Goal: Task Accomplishment & Management: Use online tool/utility

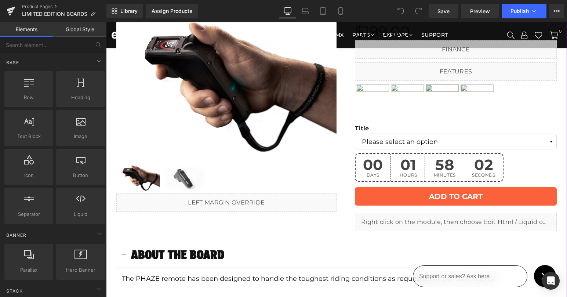
scroll to position [65, 0]
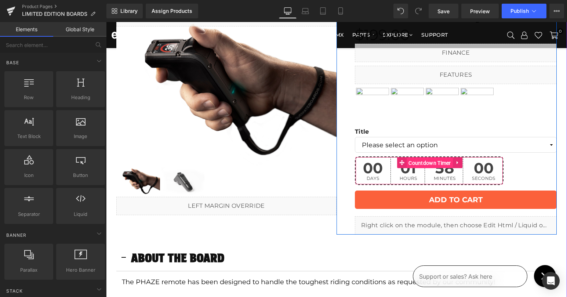
click at [424, 161] on span "Countdown Timer" at bounding box center [429, 162] width 46 height 11
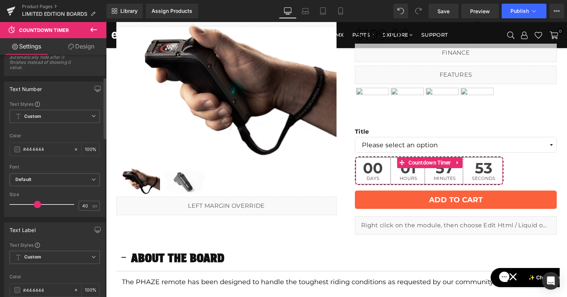
scroll to position [0, 0]
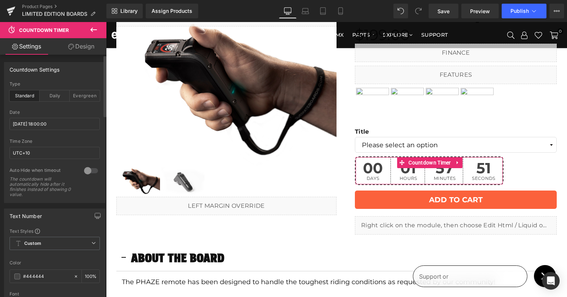
click at [88, 171] on div at bounding box center [91, 171] width 18 height 12
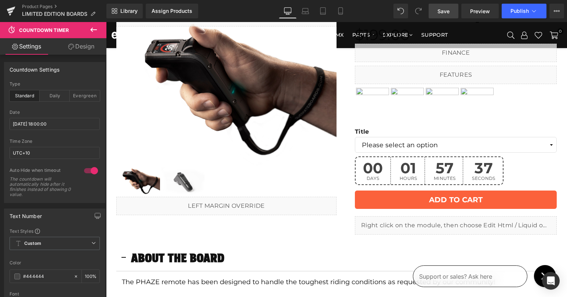
click at [449, 11] on span "Save" at bounding box center [443, 11] width 12 height 8
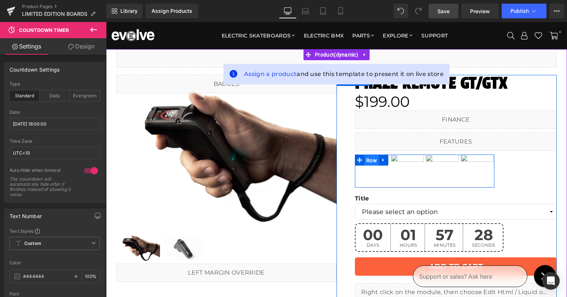
click at [371, 158] on span "Row" at bounding box center [371, 160] width 14 height 11
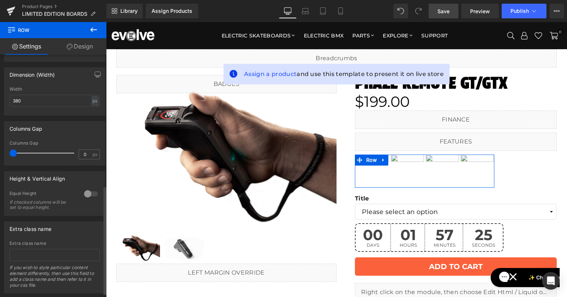
scroll to position [281, 0]
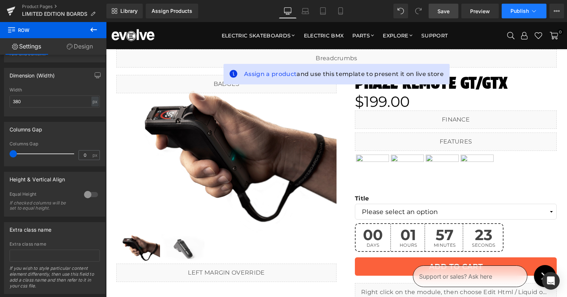
click at [516, 12] on span "Publish" at bounding box center [519, 11] width 18 height 6
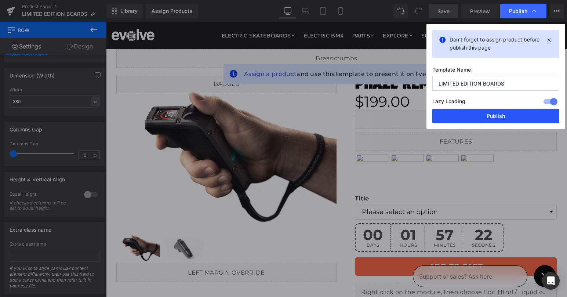
click at [492, 115] on button "Publish" at bounding box center [495, 116] width 127 height 15
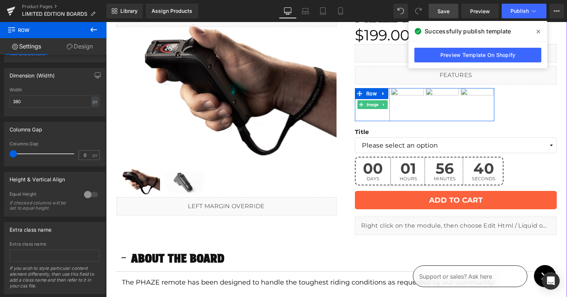
scroll to position [73, 0]
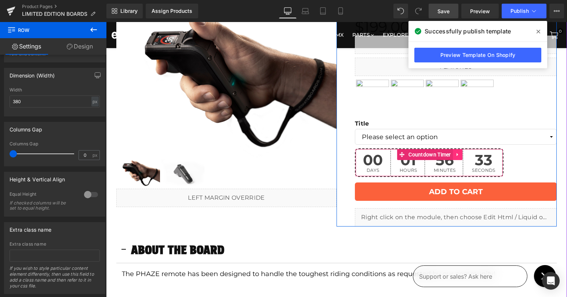
click at [456, 155] on icon at bounding box center [456, 154] width 1 height 3
click at [461, 154] on icon at bounding box center [462, 154] width 5 height 5
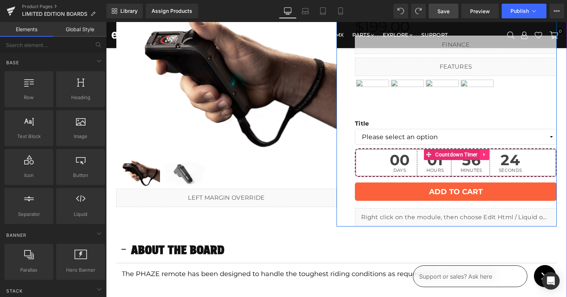
click at [483, 153] on icon at bounding box center [483, 154] width 1 height 3
click at [470, 154] on icon at bounding box center [469, 154] width 5 height 5
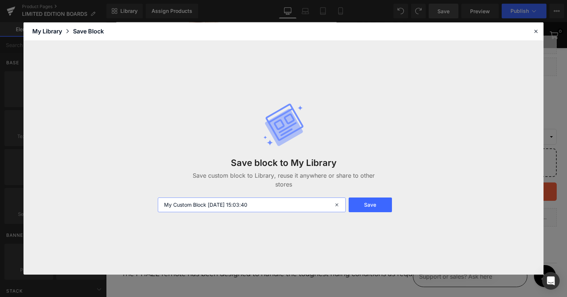
click at [215, 202] on input "My Custom Block [DATE] 15:03:40" at bounding box center [251, 204] width 187 height 15
type input "NEW 2025 COUNTDOWN TIMER"
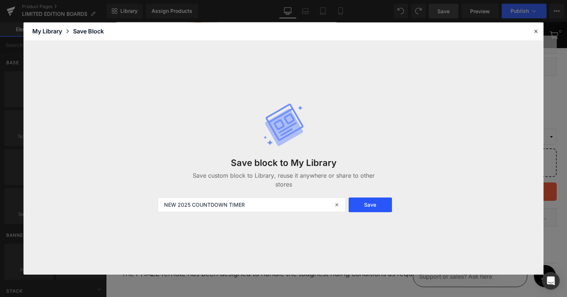
click at [361, 203] on button "Save" at bounding box center [369, 204] width 43 height 15
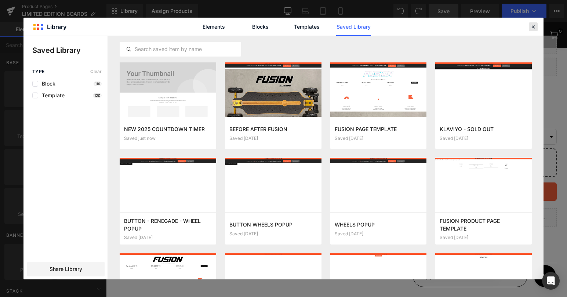
click at [532, 26] on icon at bounding box center [533, 26] width 7 height 7
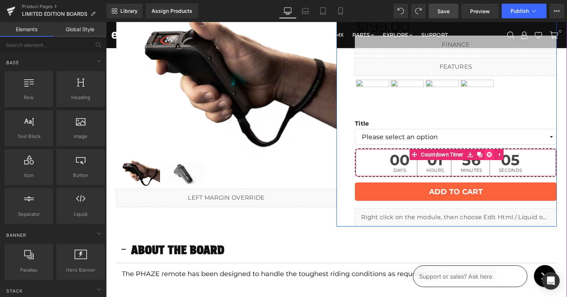
click at [489, 154] on icon at bounding box center [488, 155] width 5 height 6
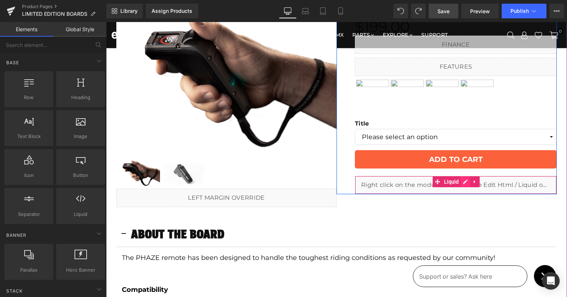
click at [464, 184] on link at bounding box center [465, 181] width 10 height 11
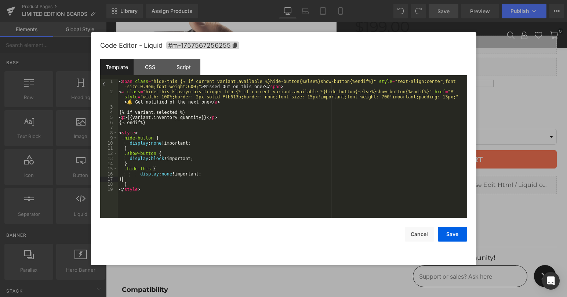
click at [135, 178] on div "< span class = "hide-this {% if current_variant.available %}hide-button{%else%}…" at bounding box center [292, 156] width 349 height 154
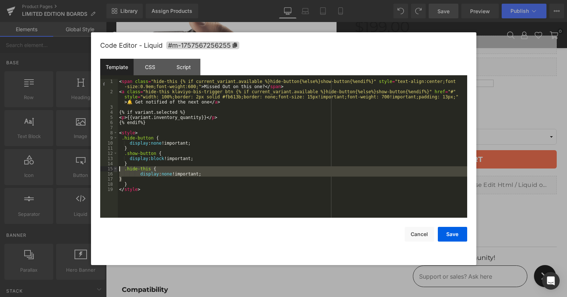
drag, startPoint x: 135, startPoint y: 177, endPoint x: 116, endPoint y: 170, distance: 20.4
click at [116, 170] on pre "1 2 3 4 5 6 7 8 9 10 11 12 13 14 15 16 17 18 19 < span class = "hide-this {% if…" at bounding box center [283, 148] width 367 height 139
click at [125, 175] on div "< span class = "hide-this {% if current_variant.available %}hide-button{%else%}…" at bounding box center [292, 156] width 349 height 154
drag, startPoint x: 127, startPoint y: 179, endPoint x: 120, endPoint y: 170, distance: 10.9
click at [120, 170] on div "< span class = "hide-this {% if current_variant.available %}hide-button{%else%}…" at bounding box center [292, 156] width 349 height 154
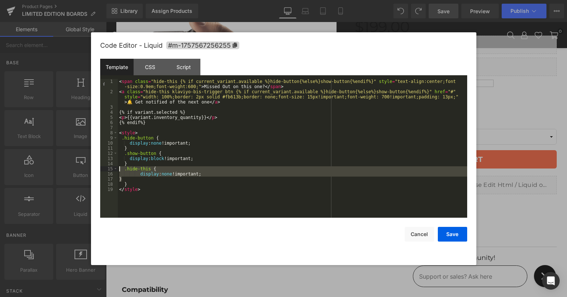
click at [157, 82] on div "< span class = "hide-this {% if current_variant.available %}hide-button{%else%}…" at bounding box center [292, 156] width 349 height 154
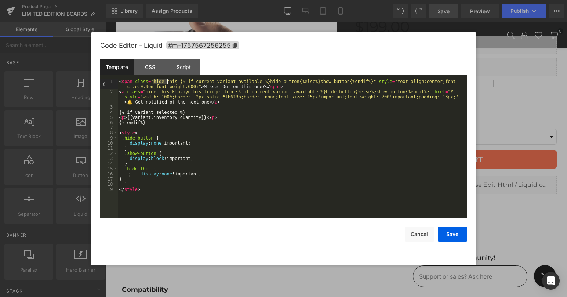
drag, startPoint x: 157, startPoint y: 82, endPoint x: 170, endPoint y: 82, distance: 13.2
click at [170, 82] on div "< span class = "hide-this {% if current_variant.available %}hide-button{%else%}…" at bounding box center [292, 156] width 349 height 154
click at [173, 83] on div "< span class = "hide-this {% if current_variant.available %}hide-button{%else%}…" at bounding box center [292, 156] width 349 height 154
drag, startPoint x: 173, startPoint y: 83, endPoint x: 159, endPoint y: 82, distance: 14.0
click at [159, 82] on div "< span class = "hide-this {% if current_variant.available %}hide-button{%else%}…" at bounding box center [292, 156] width 349 height 154
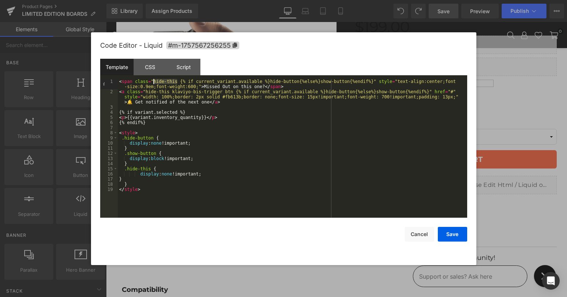
click at [171, 81] on div "< span class = "hide-this {% if current_variant.available %}hide-button{%else%}…" at bounding box center [292, 156] width 349 height 154
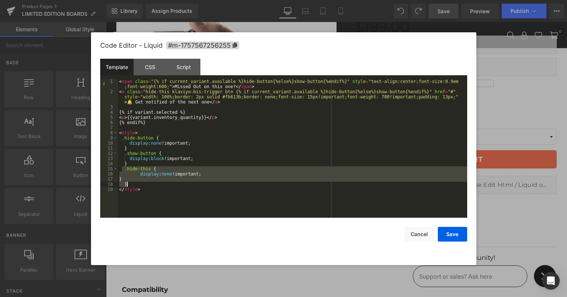
drag, startPoint x: 123, startPoint y: 170, endPoint x: 136, endPoint y: 184, distance: 18.9
click at [136, 184] on div "< span class = "{% if current_variant.available %}hide-button{%else%}show-butto…" at bounding box center [292, 156] width 349 height 154
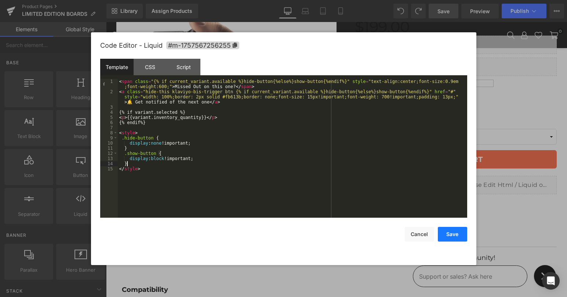
click at [454, 233] on button "Save" at bounding box center [452, 234] width 29 height 15
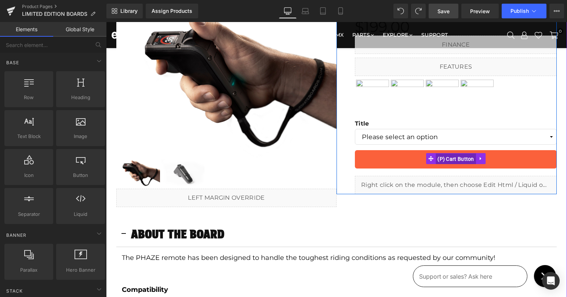
click at [449, 157] on span "(P) Cart Button" at bounding box center [455, 158] width 40 height 11
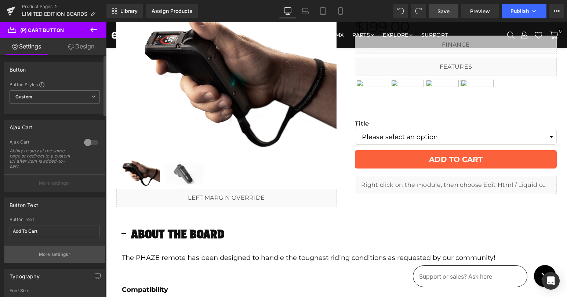
click at [49, 255] on p "More settings" at bounding box center [53, 254] width 29 height 7
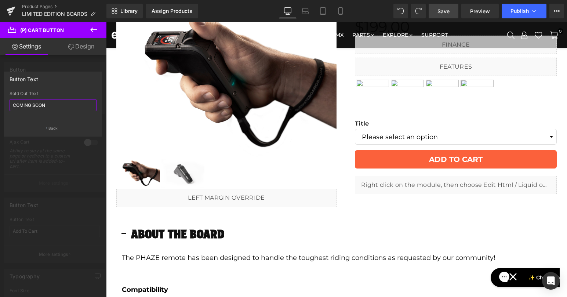
click at [30, 100] on input "COMING SOON" at bounding box center [53, 105] width 87 height 12
type input "SOLD OUT"
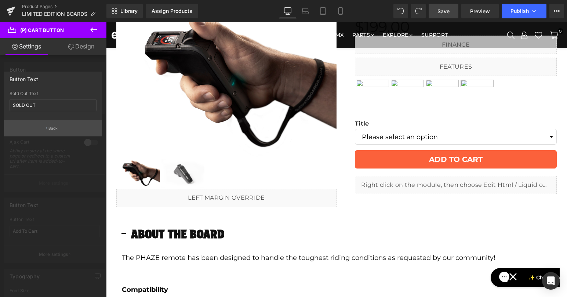
click at [47, 127] on button "Back" at bounding box center [53, 128] width 98 height 17
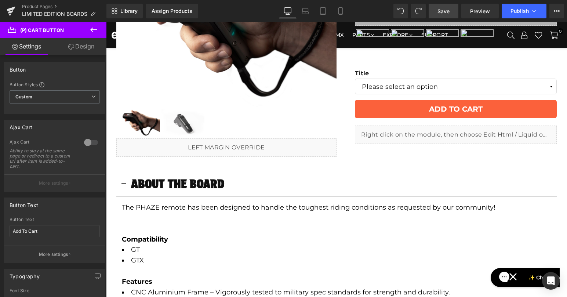
scroll to position [0, 0]
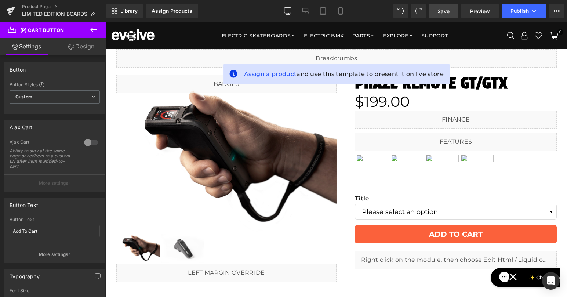
click at [441, 9] on span "Save" at bounding box center [443, 11] width 12 height 8
click at [466, 12] on link "Preview" at bounding box center [479, 11] width 37 height 15
click at [472, 11] on span "Preview" at bounding box center [480, 11] width 20 height 8
